Goal: Transaction & Acquisition: Download file/media

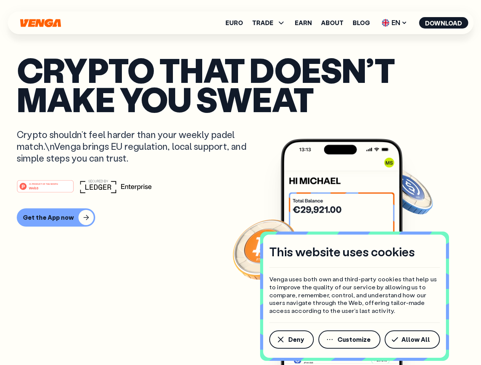
click at [240, 183] on div "#1 PRODUCT OF THE MONTH Web3" at bounding box center [240, 187] width 447 height 14
click at [291, 340] on span "Deny" at bounding box center [296, 340] width 16 height 6
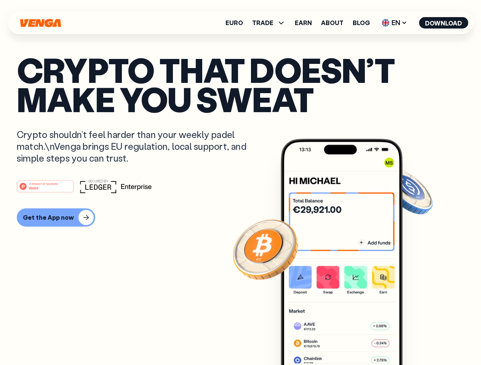
click at [350, 340] on img at bounding box center [341, 266] width 122 height 255
click at [413, 340] on article "Crypto that doesn’t make you sweat Crypto shouldn’t feel harder than your weekl…" at bounding box center [240, 197] width 447 height 285
click at [271, 23] on span "TRADE" at bounding box center [262, 23] width 21 height 6
click at [394, 23] on span "EN" at bounding box center [394, 23] width 31 height 12
click at [443, 23] on button "Download" at bounding box center [443, 22] width 49 height 11
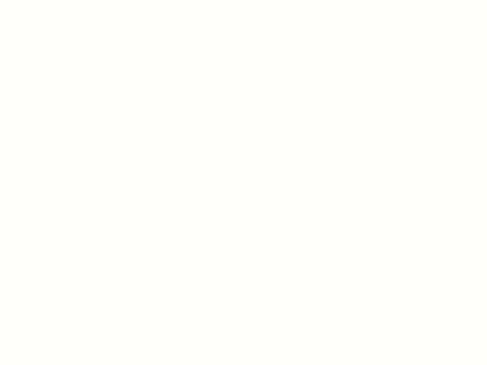
click at [55, 0] on html "This website uses cookies Venga uses both own and third-party cookies that help…" at bounding box center [243, 0] width 487 height 0
